Goal: Check status: Check status

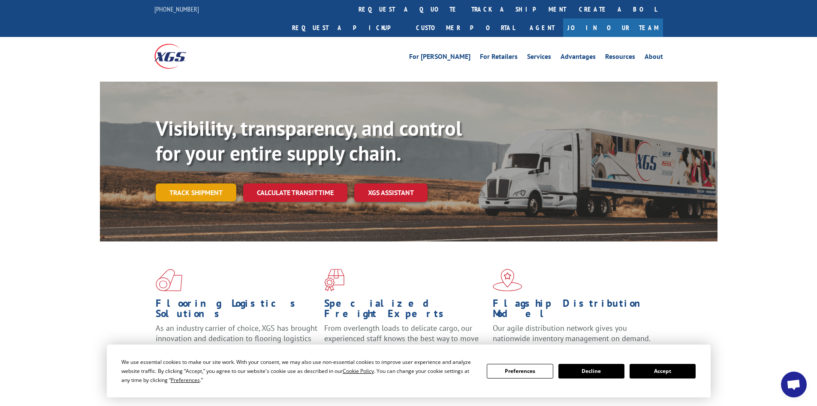
click at [203, 183] on link "Track shipment" at bounding box center [196, 192] width 81 height 18
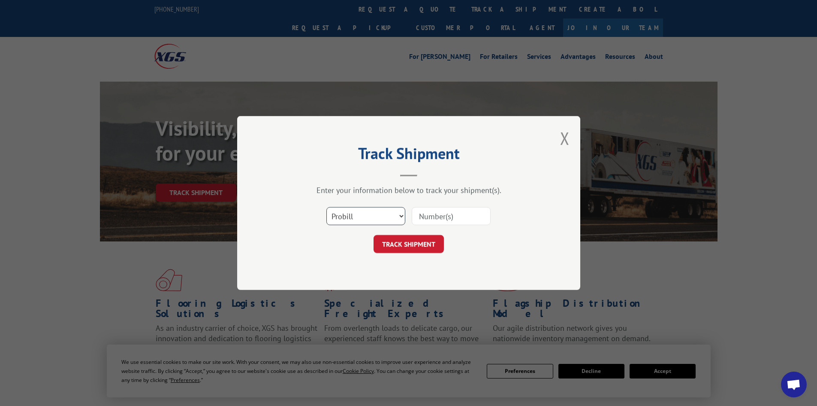
click at [372, 219] on select "Select category... Probill BOL PO" at bounding box center [366, 216] width 79 height 18
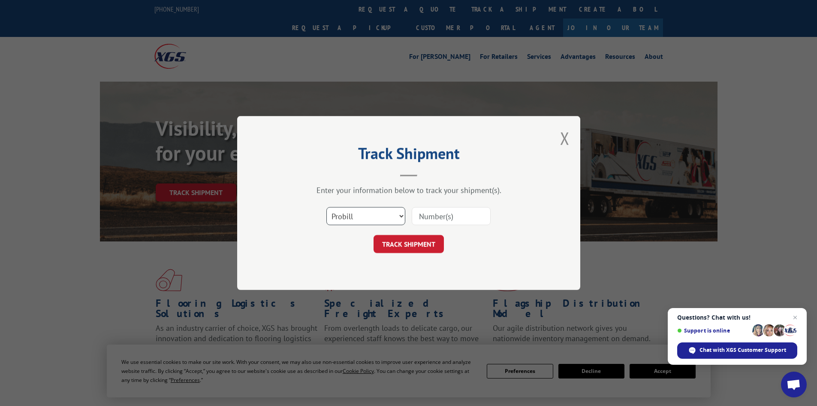
select select "po"
click at [327, 207] on select "Select category... Probill BOL PO" at bounding box center [366, 216] width 79 height 18
click at [449, 213] on input at bounding box center [451, 216] width 79 height 18
paste input "76569946"
type input "76569946"
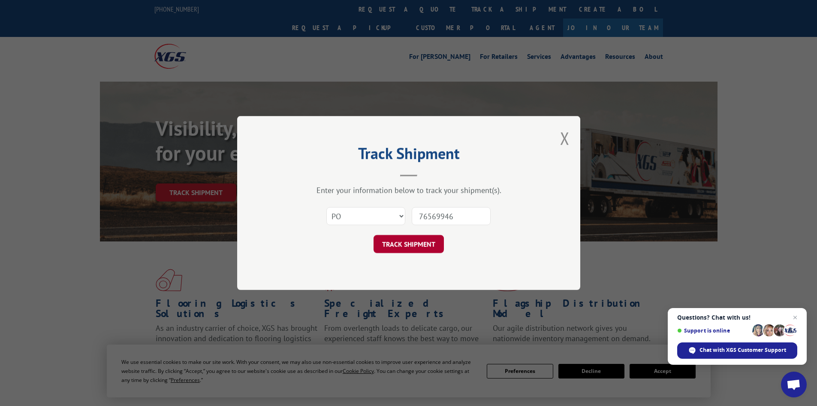
click at [408, 249] on button "TRACK SHIPMENT" at bounding box center [409, 244] width 70 height 18
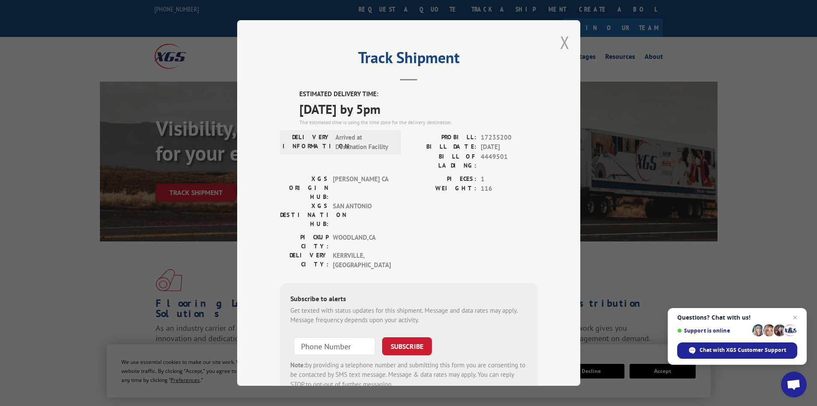
click at [560, 45] on button "Close modal" at bounding box center [564, 42] width 9 height 23
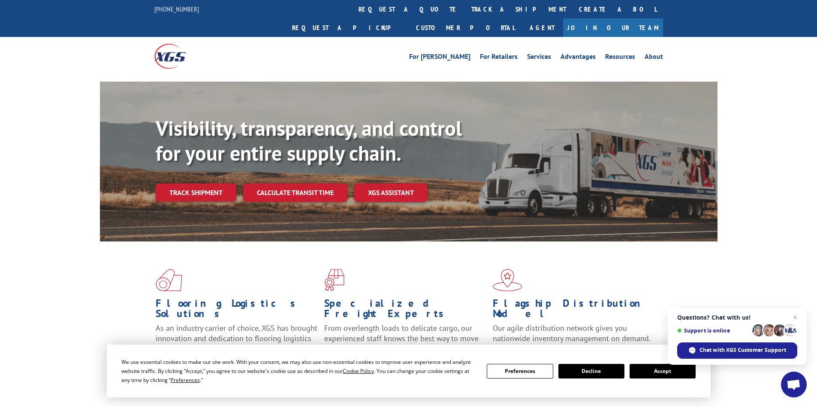
click at [584, 373] on button "Decline" at bounding box center [592, 370] width 66 height 15
